Goal: Information Seeking & Learning: Learn about a topic

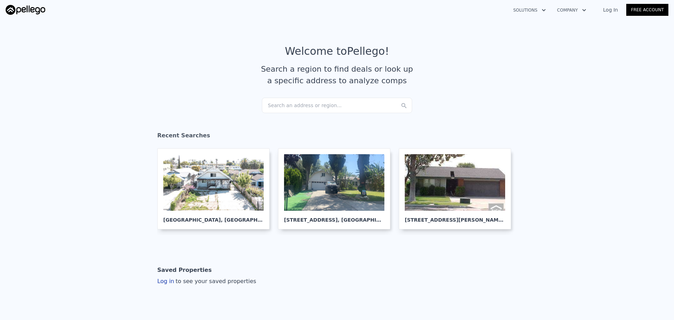
click at [328, 105] on div "Search an address or region..." at bounding box center [337, 105] width 150 height 15
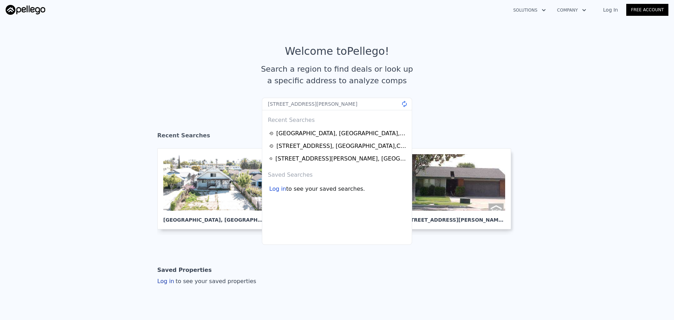
type input "[STREET_ADDRESS][PERSON_NAME]"
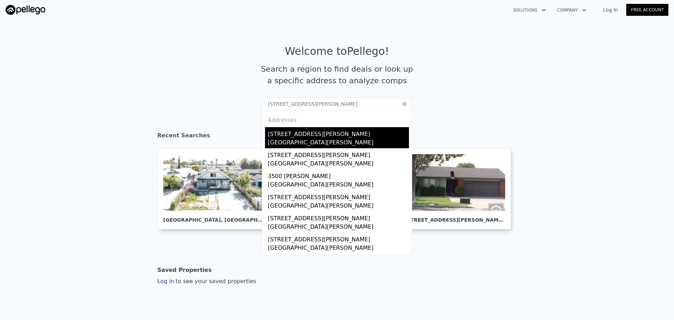
click at [298, 136] on div "[STREET_ADDRESS][PERSON_NAME]" at bounding box center [338, 132] width 141 height 11
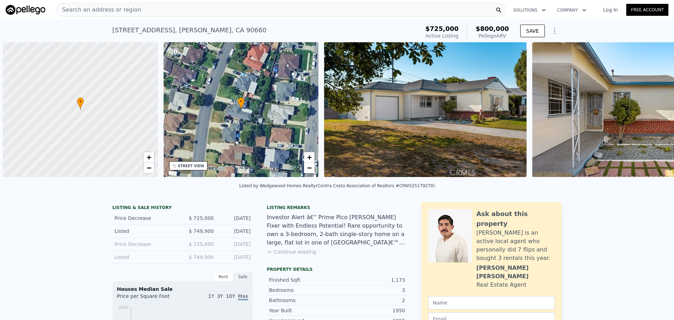
scroll to position [0, 3]
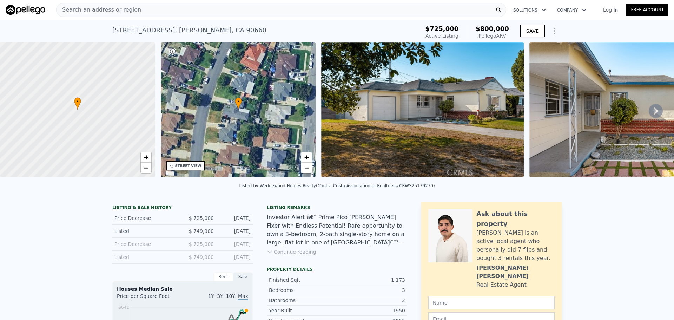
click at [169, 6] on div "Search an address or region" at bounding box center [281, 10] width 450 height 14
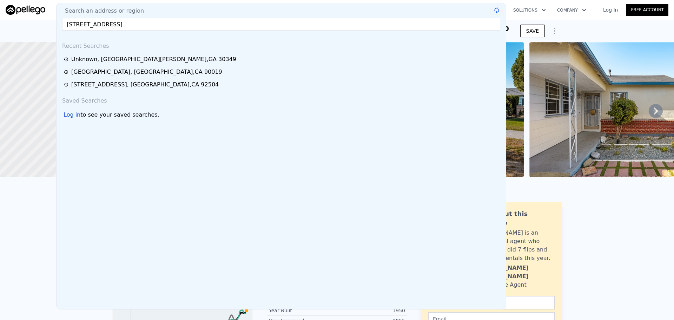
type input "115 E Rosewood CtOntario, CA 91764"
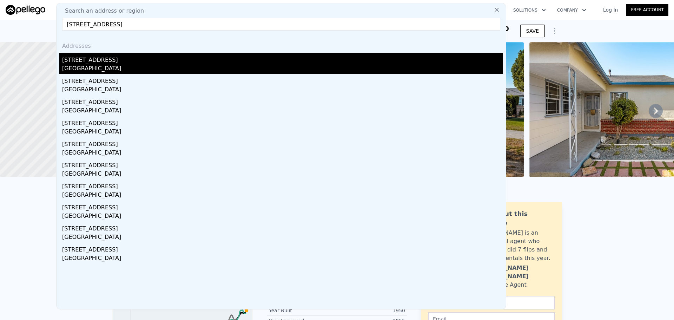
click at [144, 57] on div "115 E Rosewood Ct" at bounding box center [282, 58] width 441 height 11
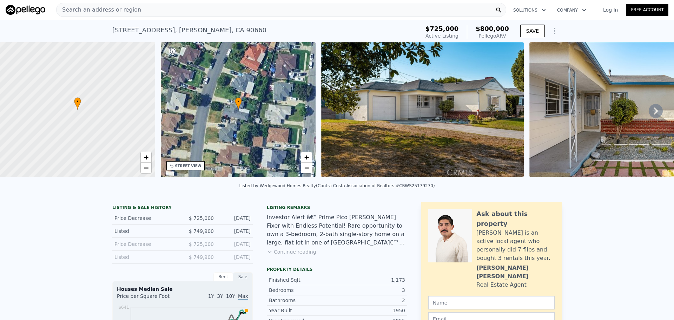
type input "3"
type input "5"
type input "4"
type input "1434"
type input "1912"
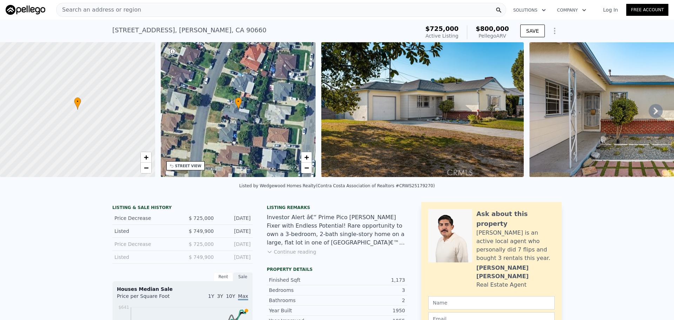
type input "4700.124"
type input "8058.599999999999"
type input "$ 666,000"
type input "5"
type input "$ 96,223"
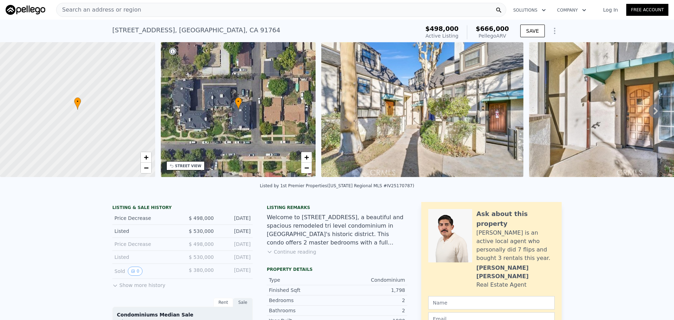
click at [144, 7] on div "Search an address or region" at bounding box center [281, 10] width 450 height 14
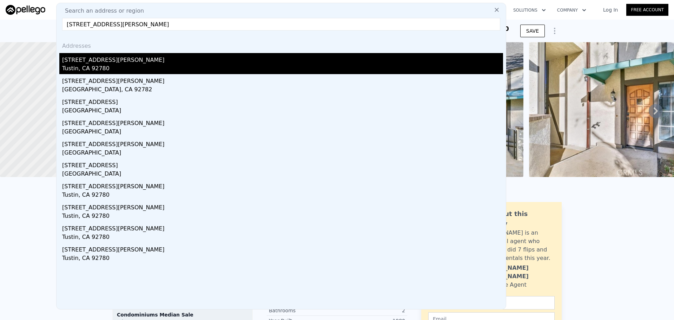
type input "1091 Bonita St, Tustin, CA"
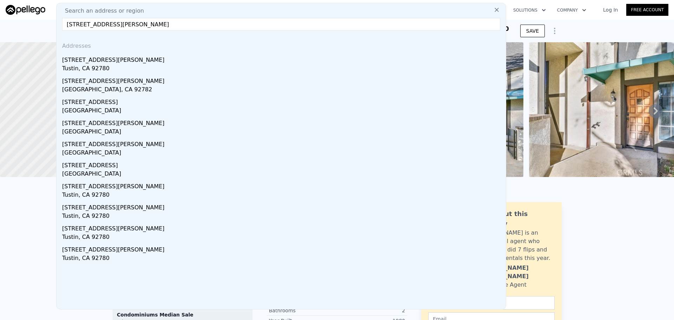
drag, startPoint x: 111, startPoint y: 62, endPoint x: 122, endPoint y: 0, distance: 62.7
click at [111, 62] on div "1091 Bonita St" at bounding box center [282, 58] width 441 height 11
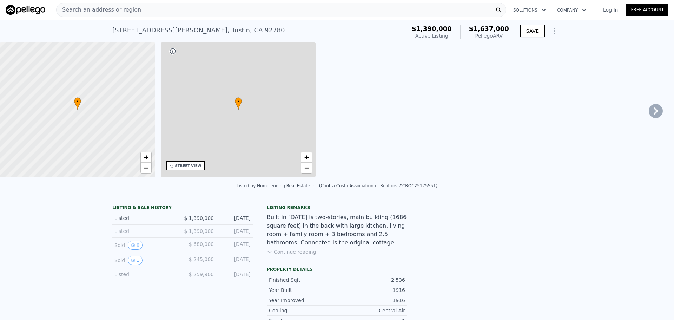
type input "3"
type input "1973"
type input "2327"
type input "7200"
type input "7980"
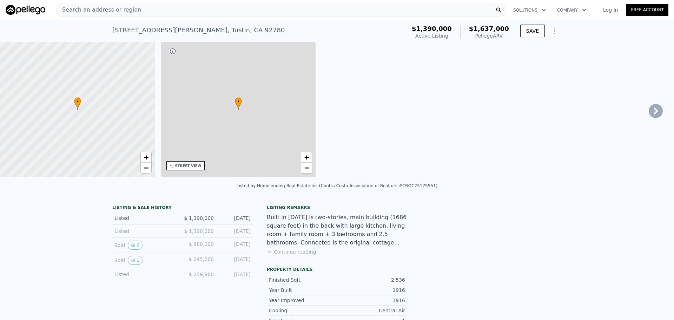
type input "$ 1,637,000"
type input "8"
type input "$ 31,683"
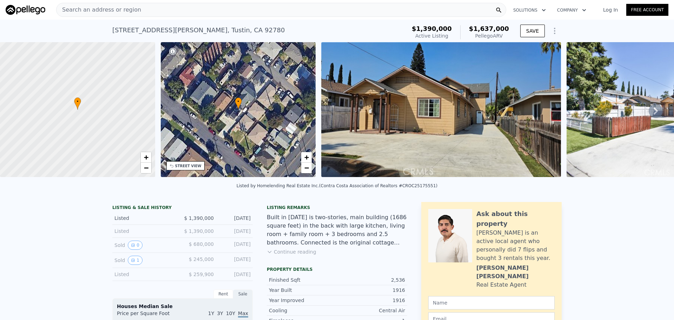
click at [206, 13] on div "Search an address or region" at bounding box center [281, 10] width 450 height 14
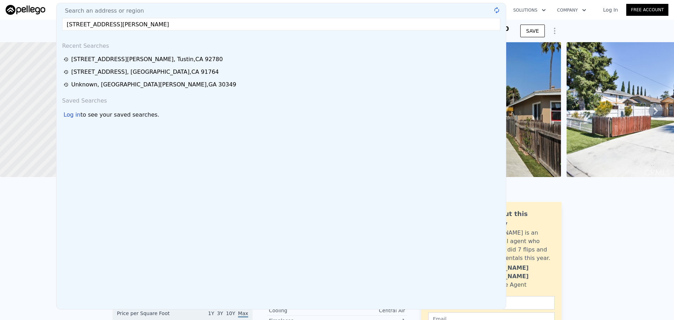
type input "8508 RAMONA St, Bellflower, CA 90706"
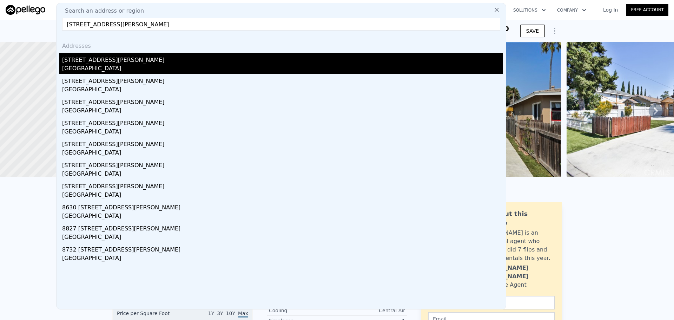
click at [167, 58] on div "8508 Ramona St" at bounding box center [282, 58] width 441 height 11
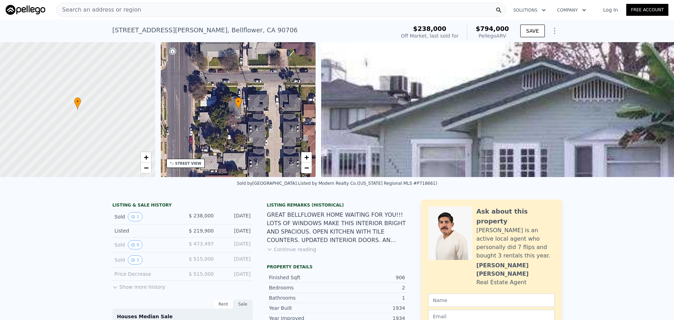
click at [195, 162] on div "STREET VIEW" at bounding box center [188, 163] width 26 height 5
